Goal: Navigation & Orientation: Understand site structure

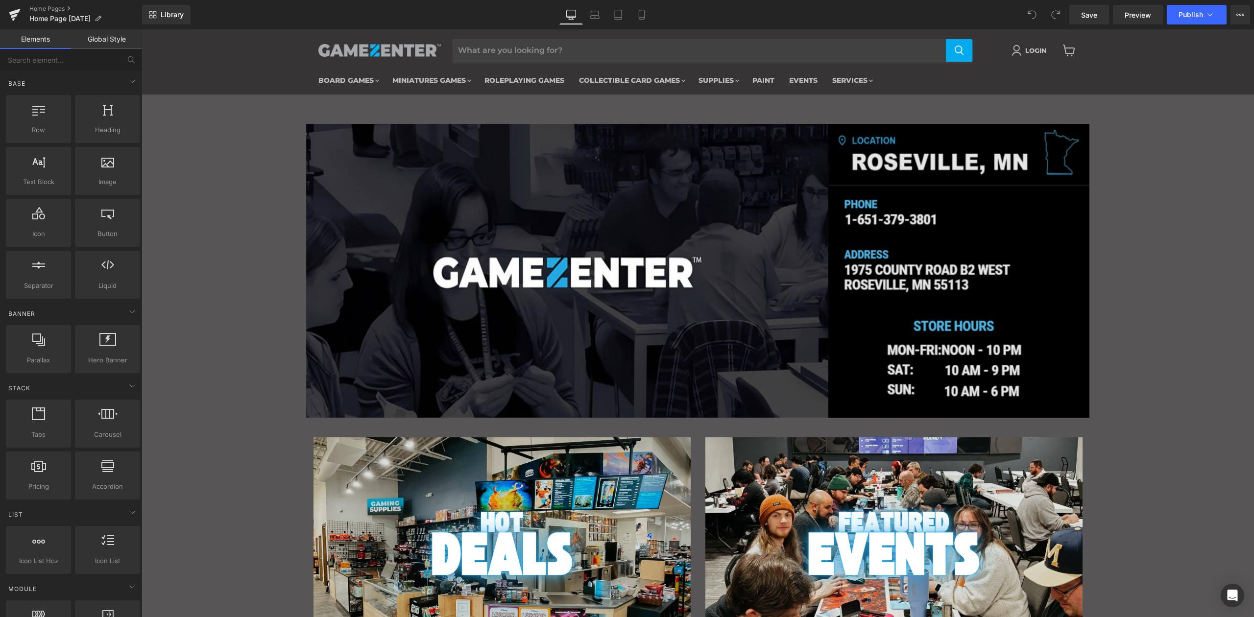
click at [940, 255] on img "Main content" at bounding box center [958, 271] width 261 height 294
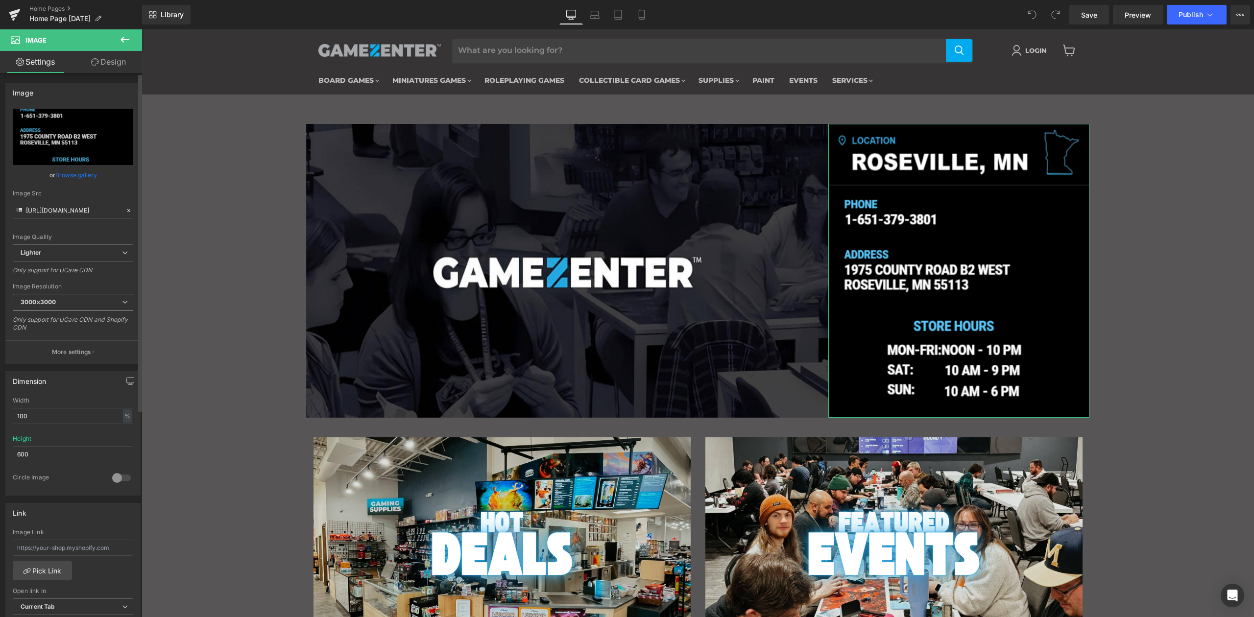
click at [114, 302] on span "3000x3000" at bounding box center [73, 302] width 121 height 17
click at [114, 302] on span "3000x3000" at bounding box center [71, 302] width 117 height 17
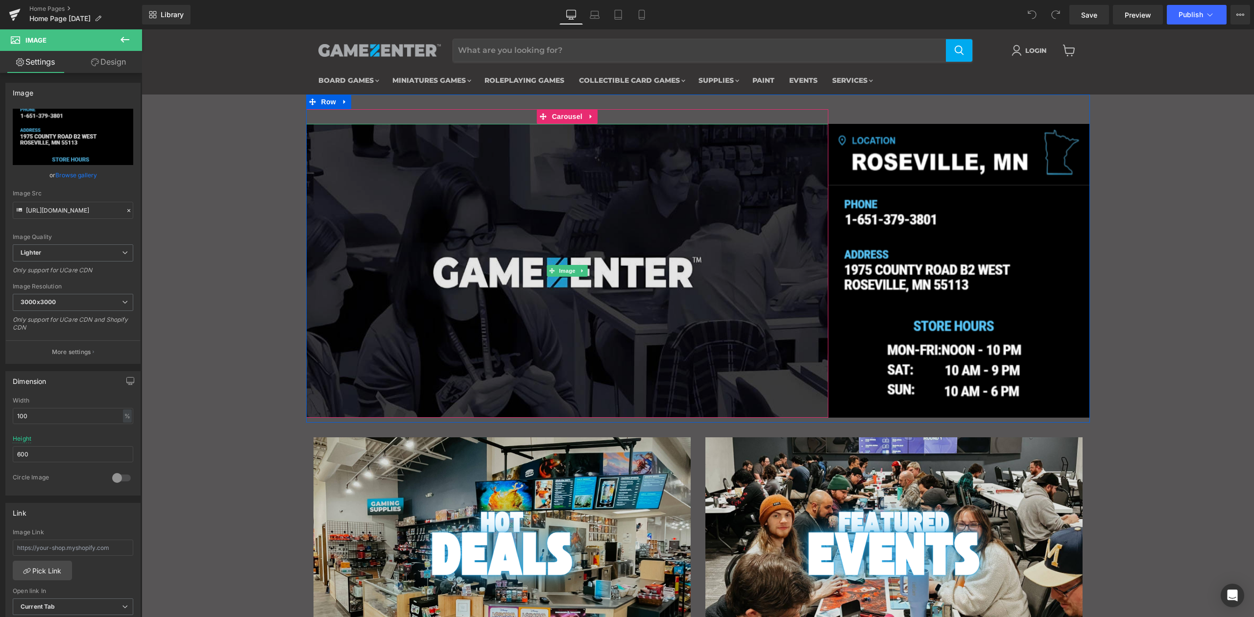
click at [589, 255] on img "Main content" at bounding box center [567, 271] width 523 height 294
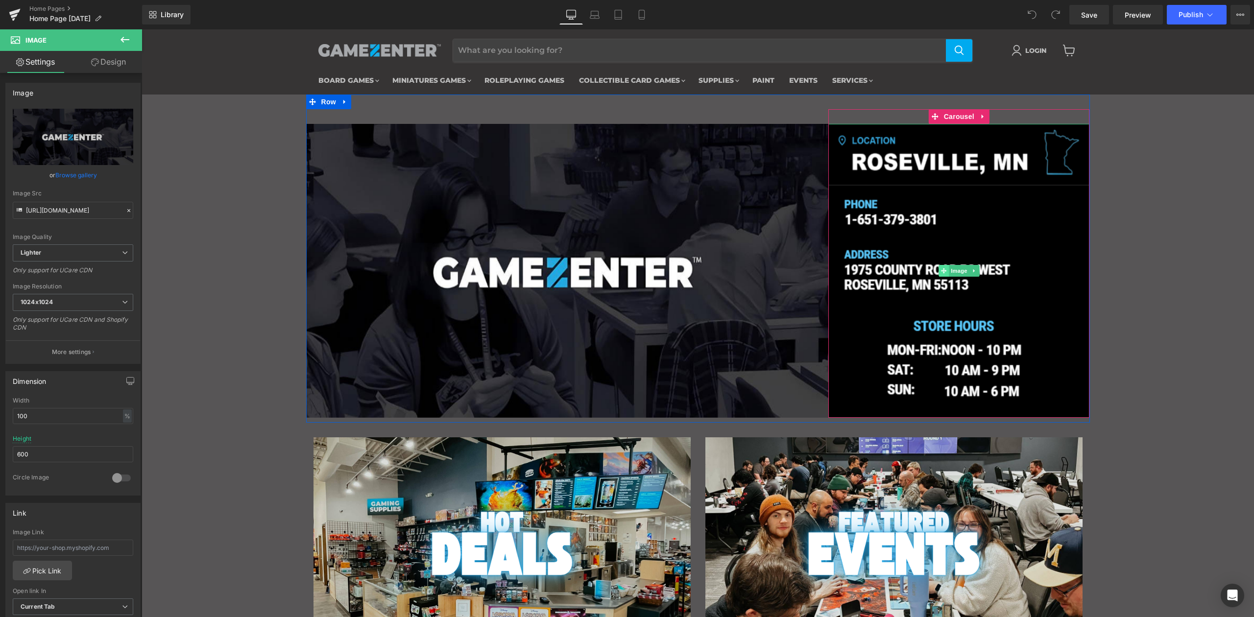
click at [940, 269] on span "Main content" at bounding box center [944, 271] width 10 height 12
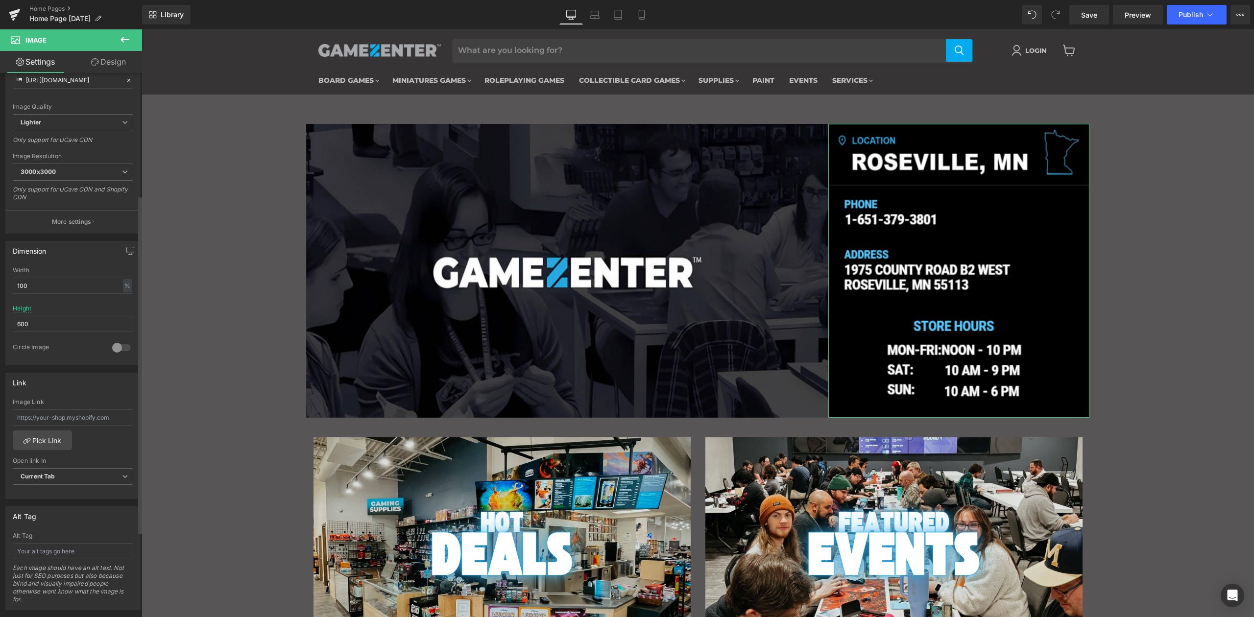
scroll to position [261, 0]
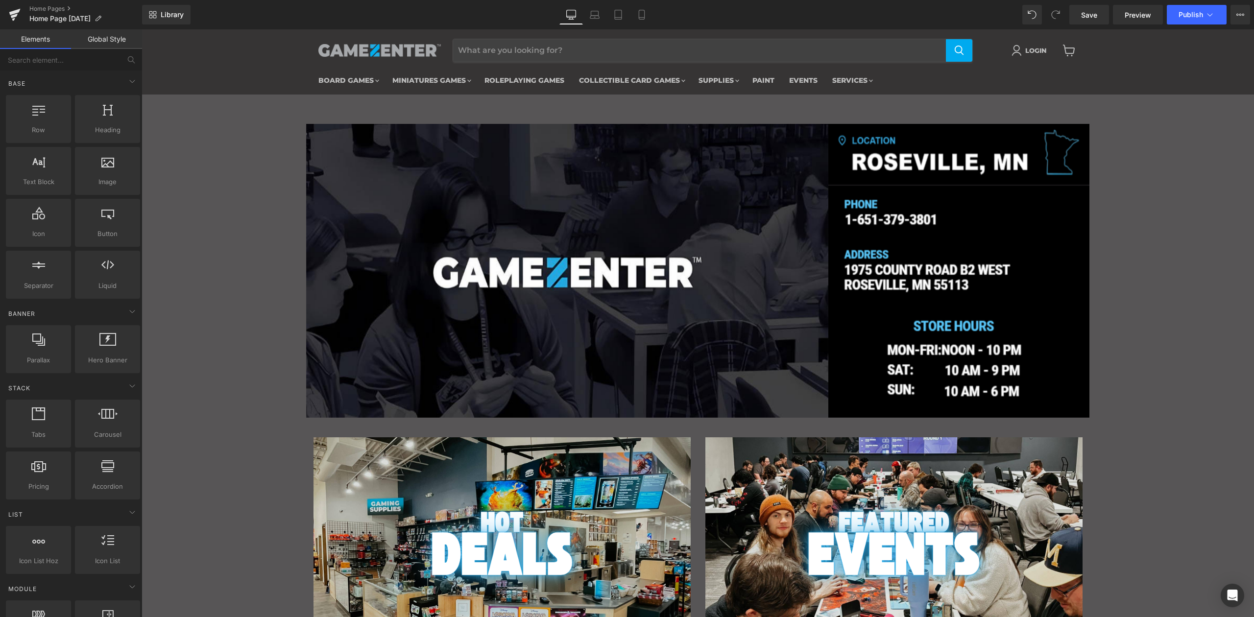
click at [345, 51] on img at bounding box center [379, 50] width 122 height 13
